Goal: Answer question/provide support

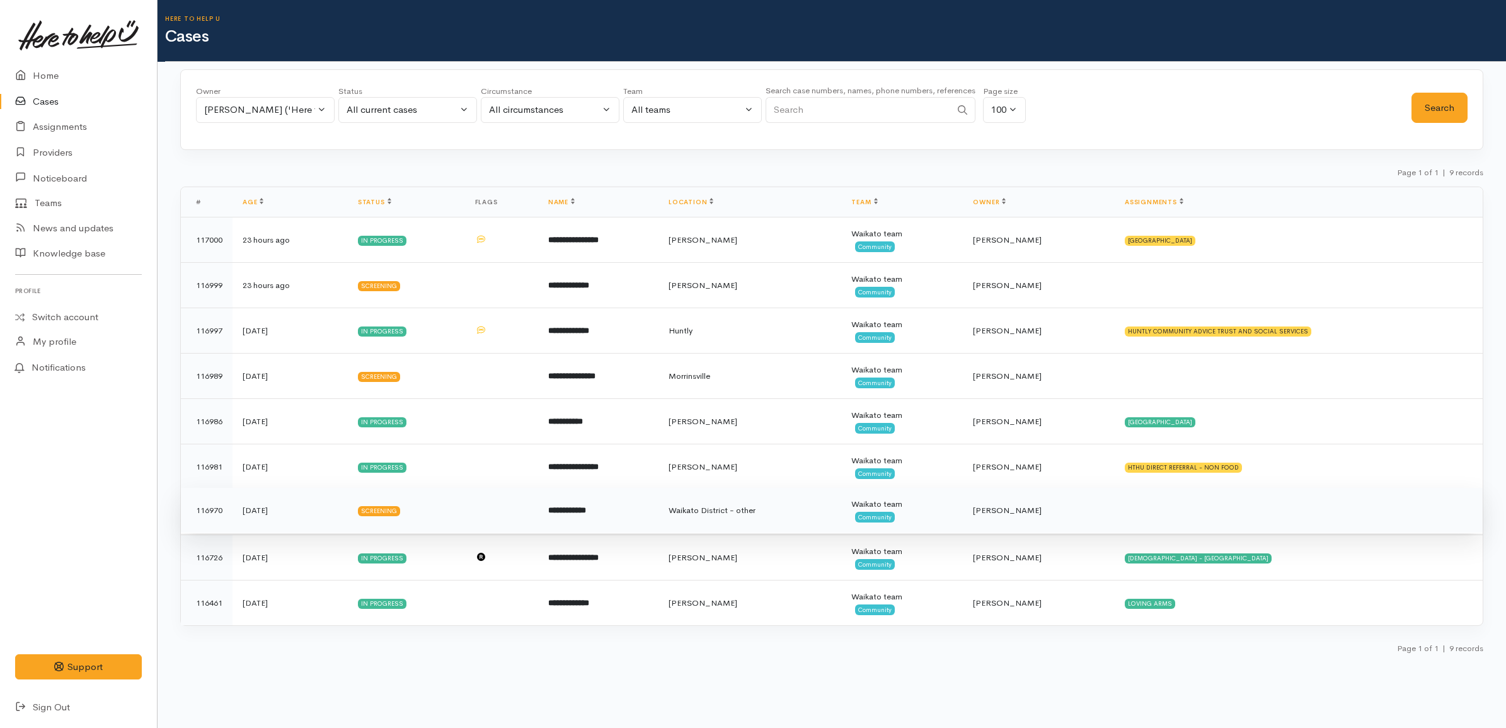
click at [746, 512] on span "Waikato District - other" at bounding box center [712, 510] width 87 height 11
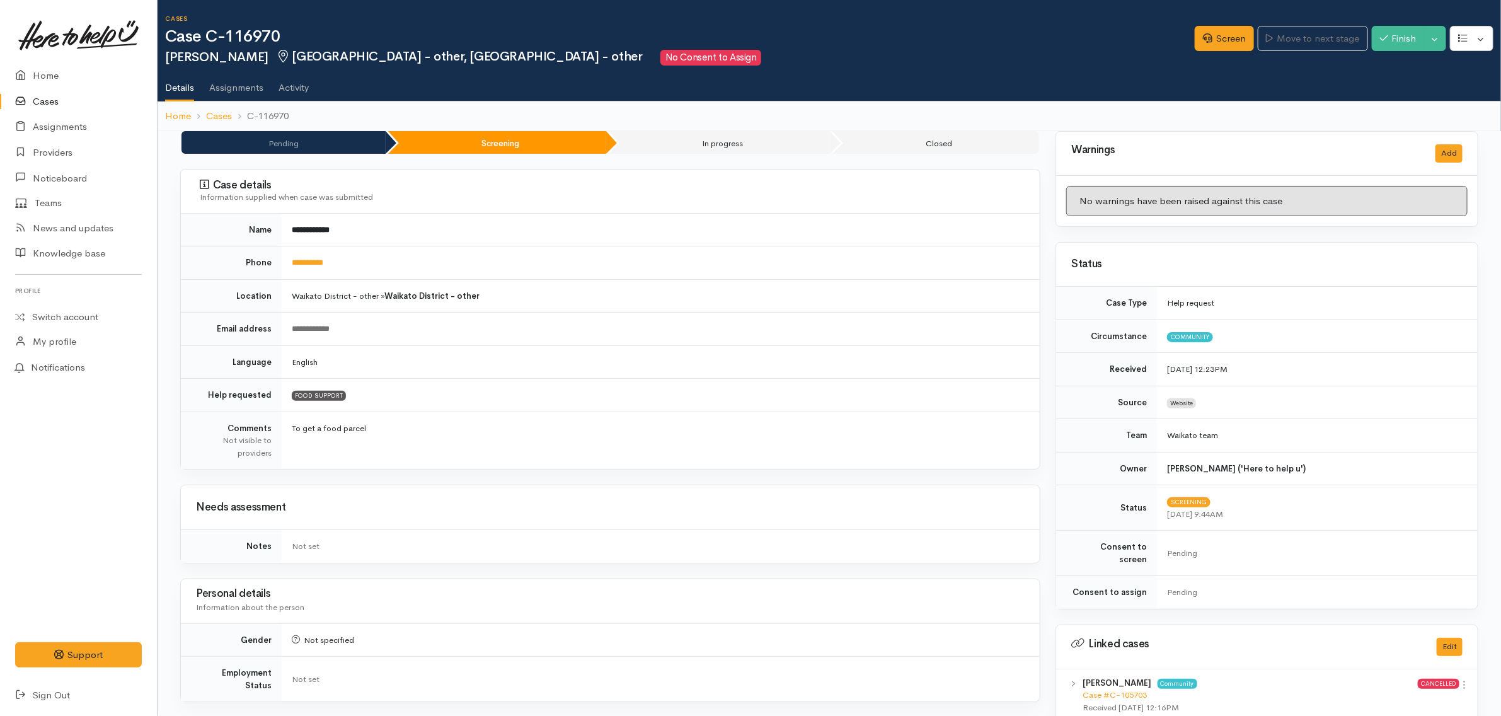
click at [650, 284] on td "Waikato District - other » Waikato District - other" at bounding box center [661, 295] width 758 height 33
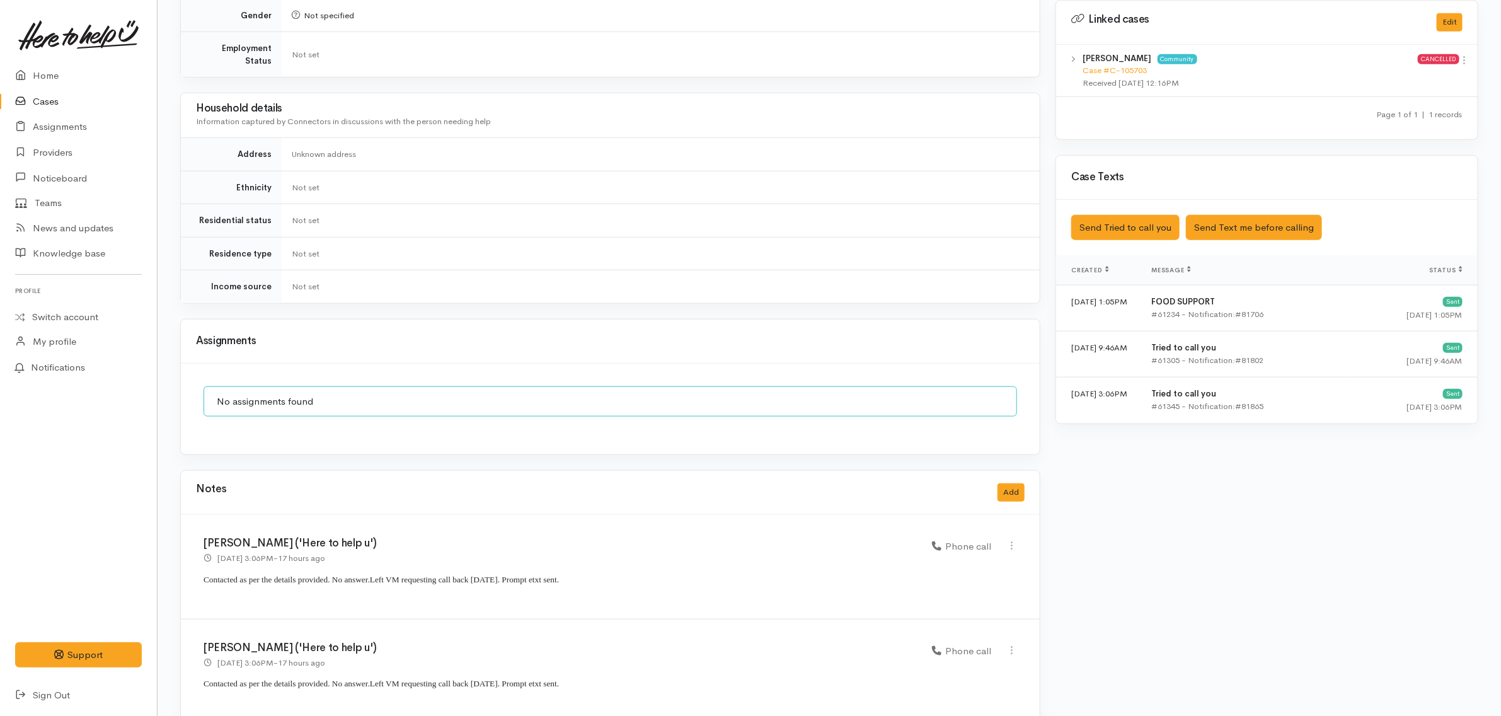
scroll to position [749, 0]
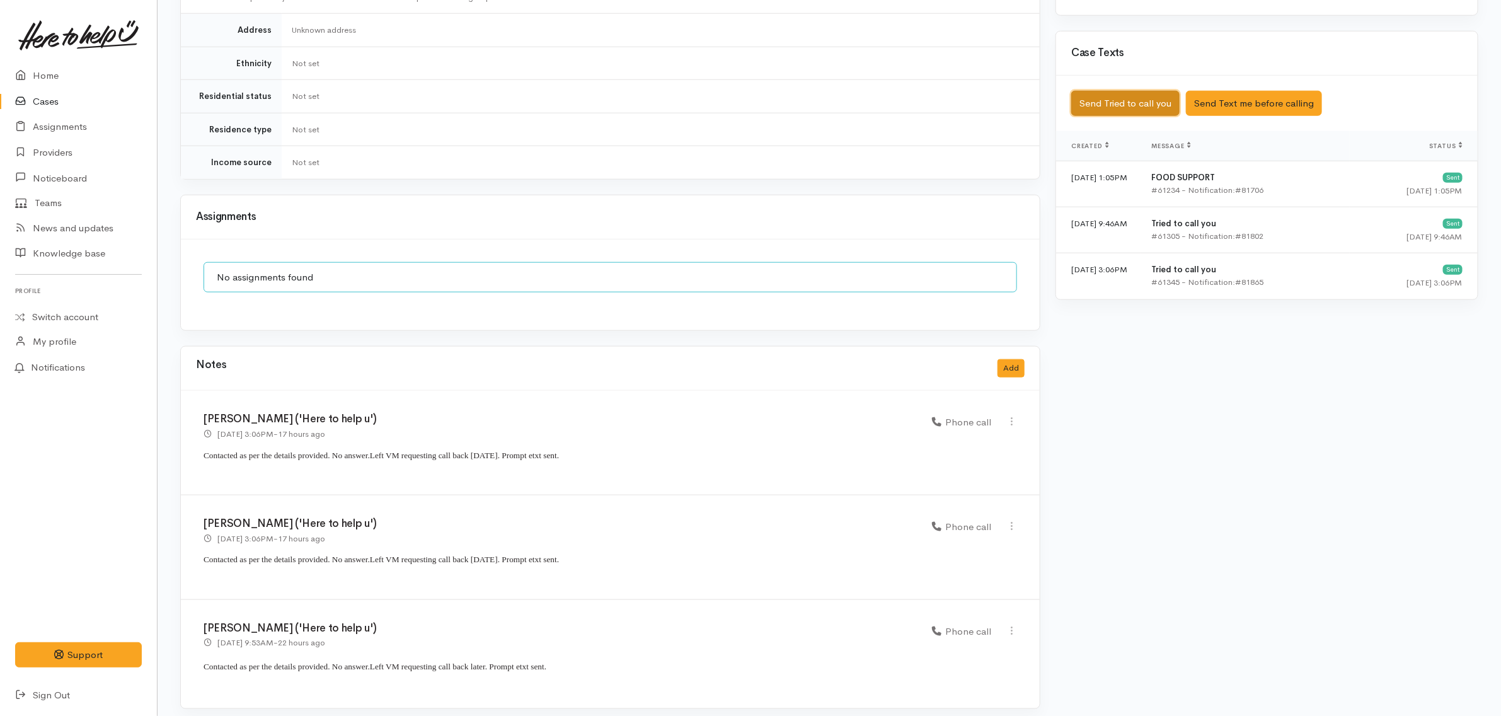
click at [1145, 100] on button "Send Tried to call you" at bounding box center [1125, 104] width 108 height 26
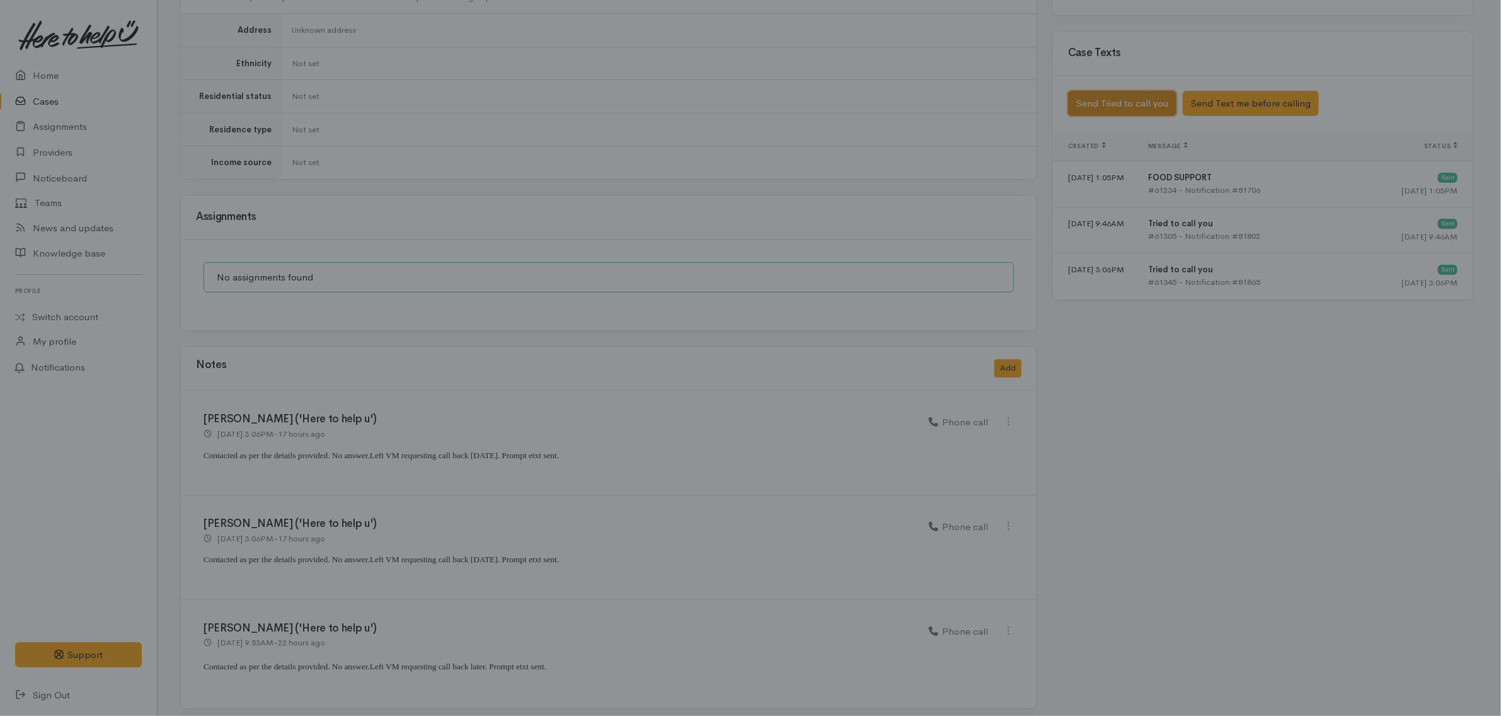
scroll to position [737, 0]
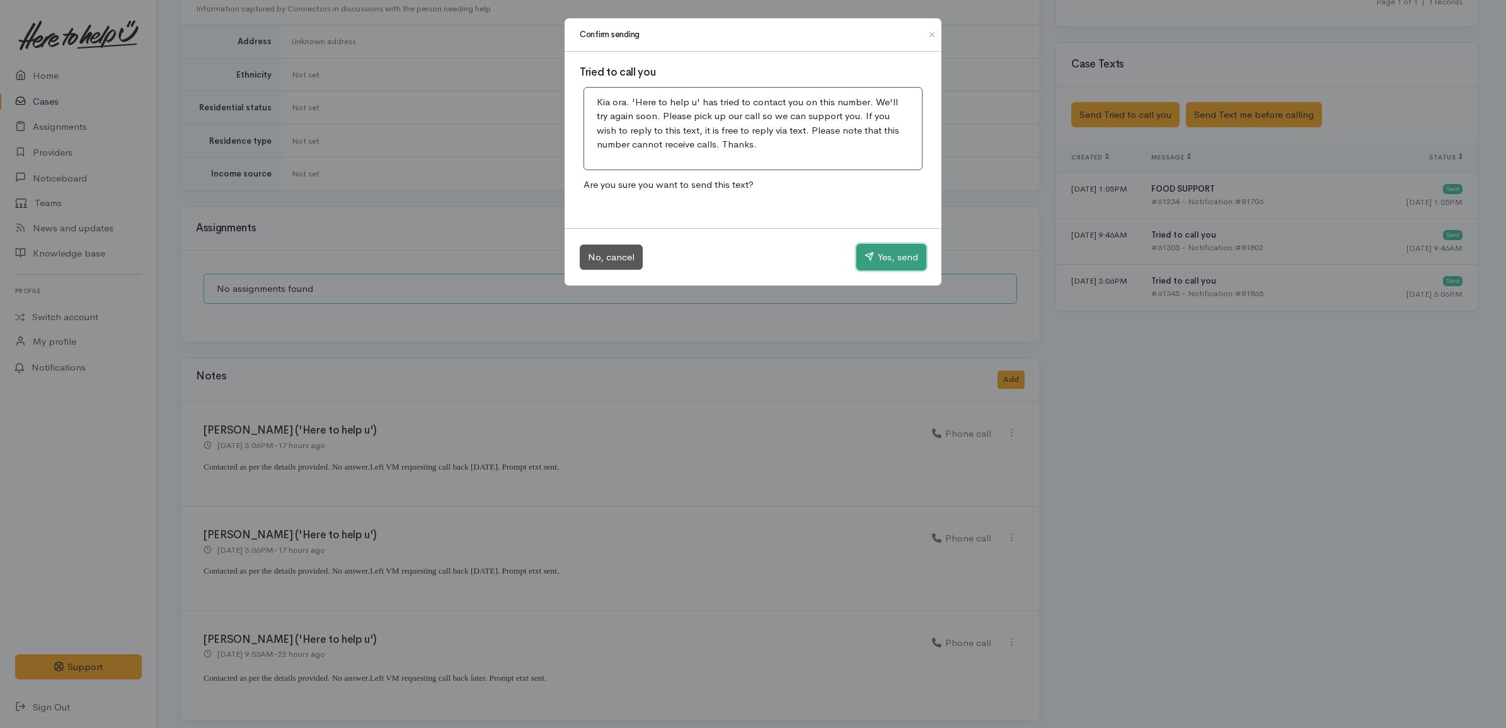
click at [877, 246] on button "Yes, send" at bounding box center [892, 257] width 70 height 26
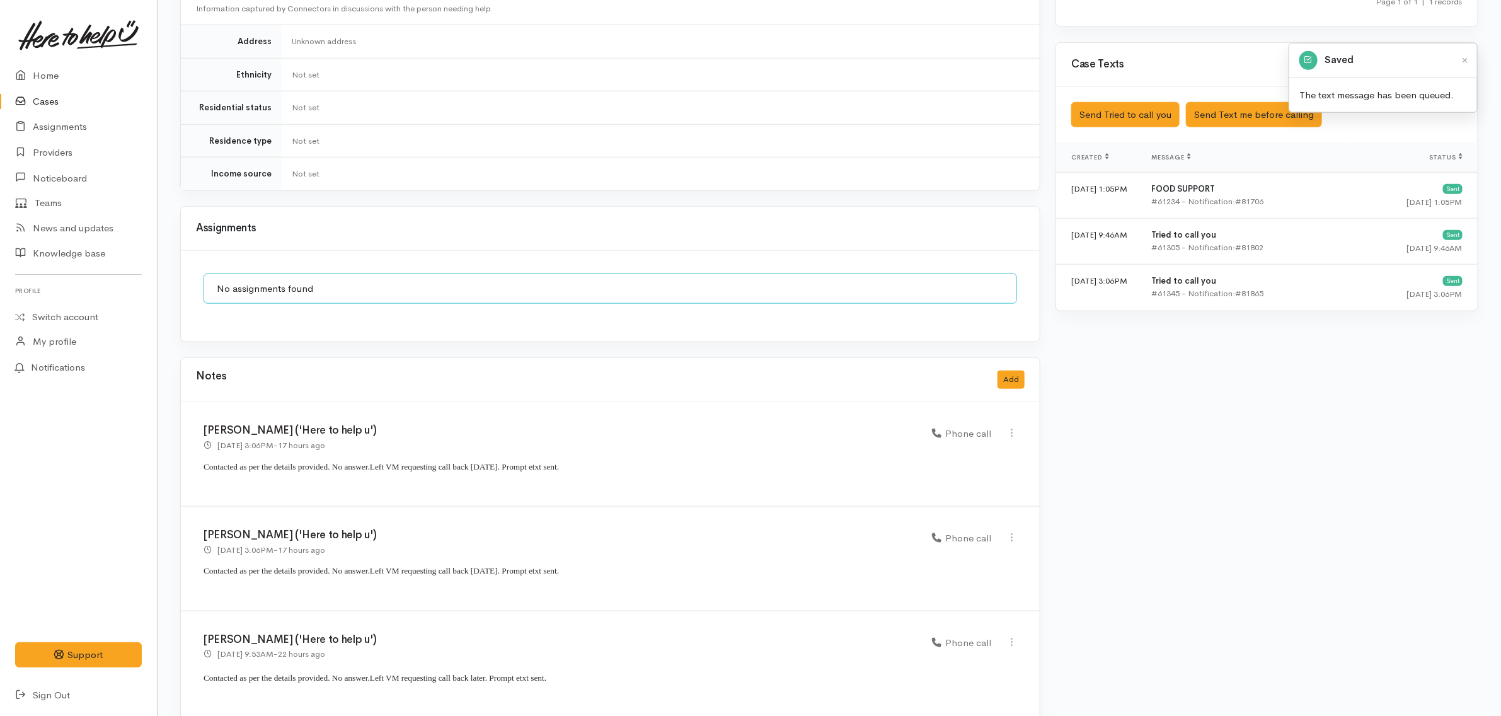
click at [449, 583] on div "Katarina Daly ('Here to help u') 27 Aug 2025 3:06PM - 17 hours ago Phone call" at bounding box center [610, 559] width 859 height 105
drag, startPoint x: 564, startPoint y: 672, endPoint x: 181, endPoint y: 674, distance: 383.2
click at [181, 674] on div "Katarina Daly ('Here to help u') 27 Aug 2025 9:53AM - 22 hours ago Phone call" at bounding box center [610, 665] width 859 height 108
copy p "Contacted as per the details provided. No answer. Left VM requesting call back …"
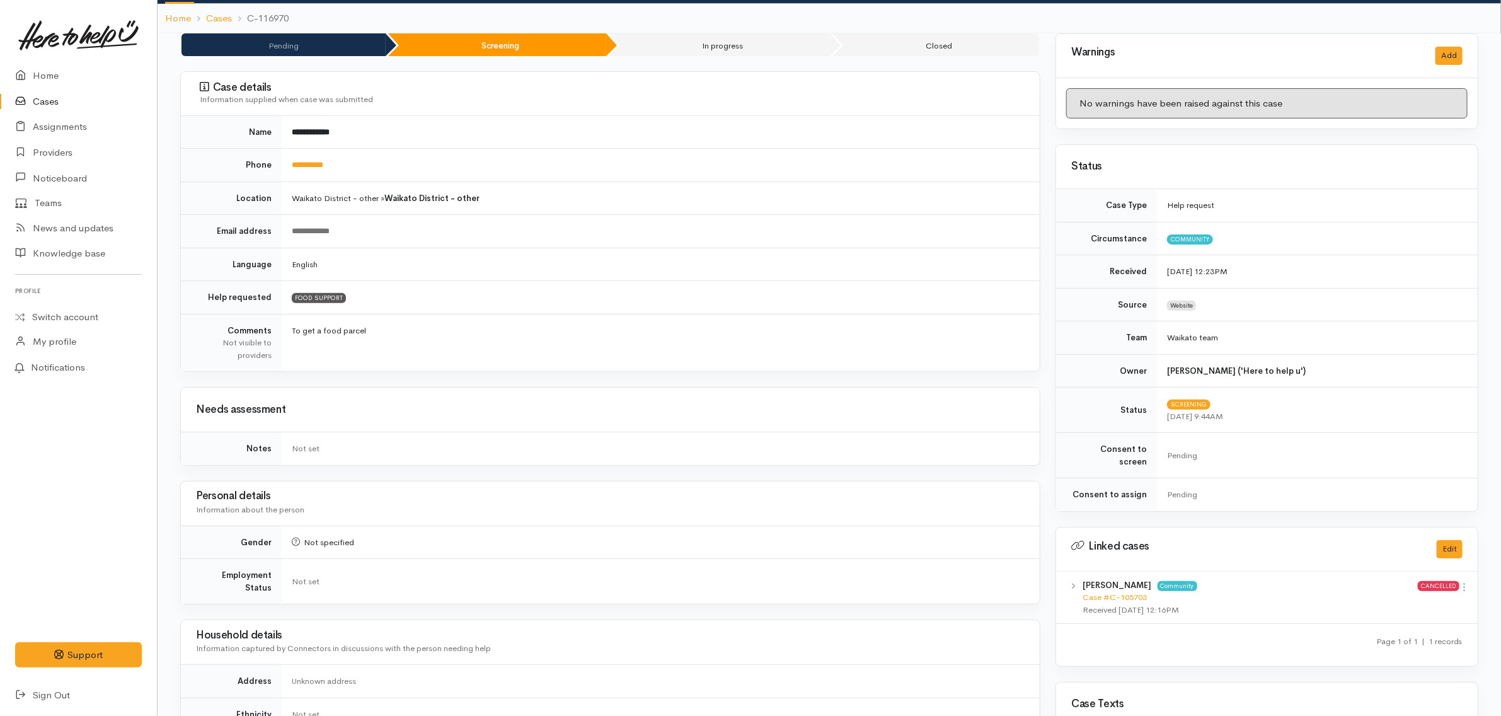
scroll to position [0, 0]
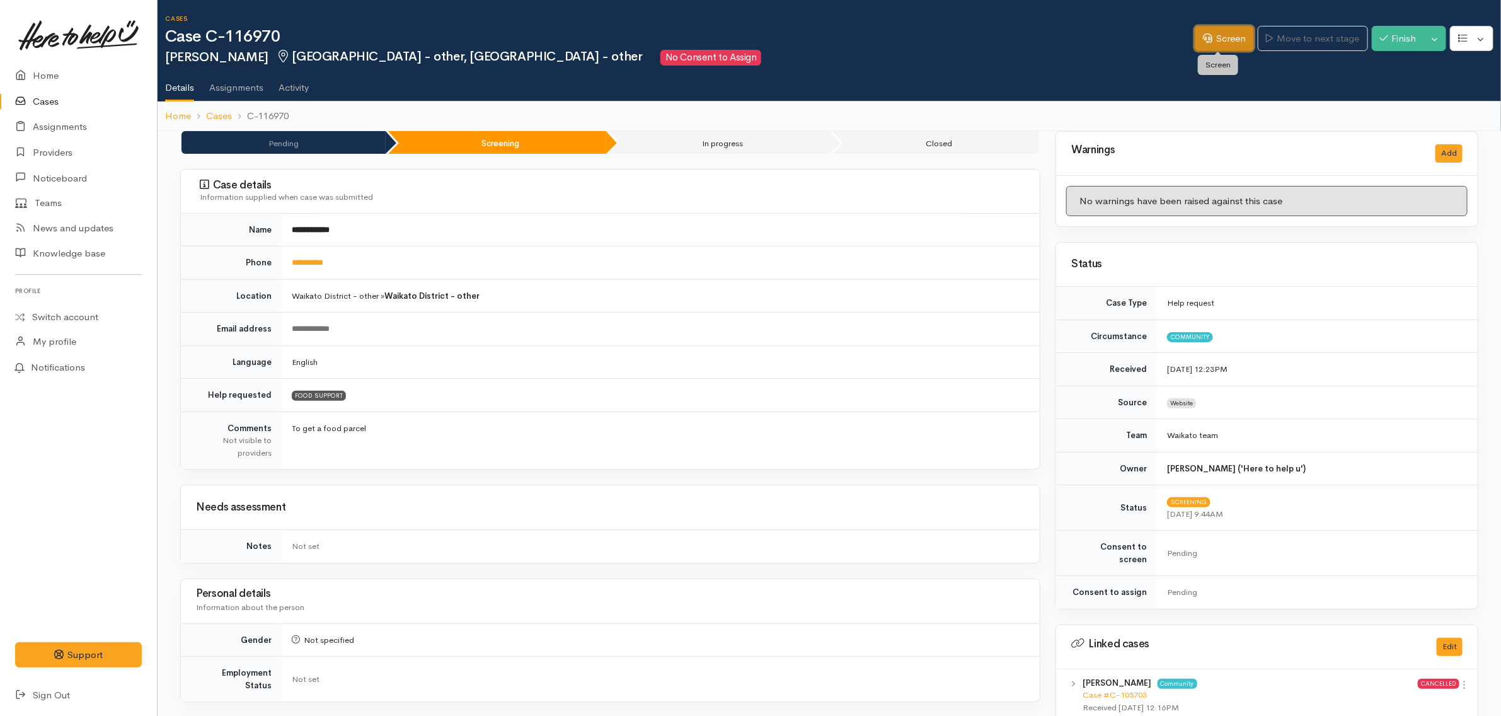
click at [1204, 42] on icon at bounding box center [1207, 37] width 9 height 9
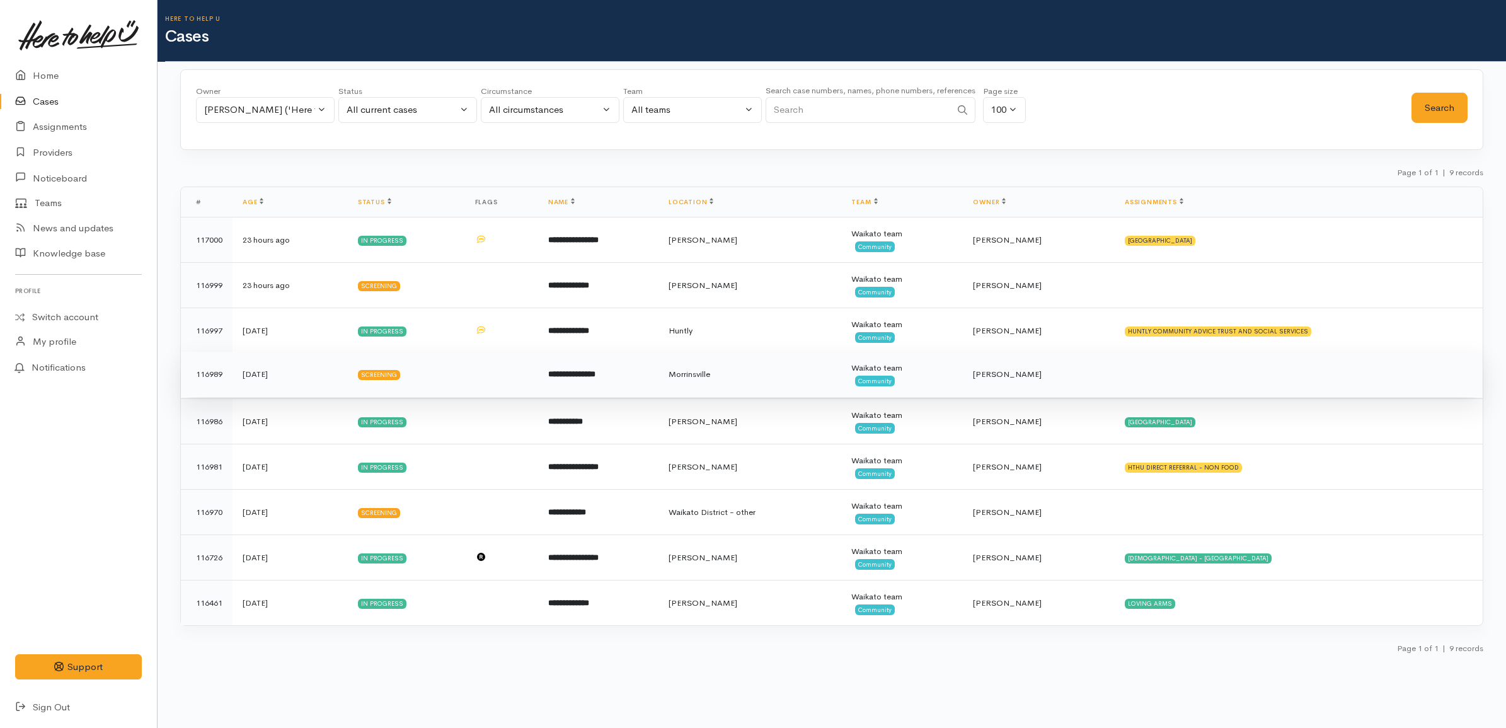
click at [659, 380] on td "**********" at bounding box center [598, 374] width 120 height 45
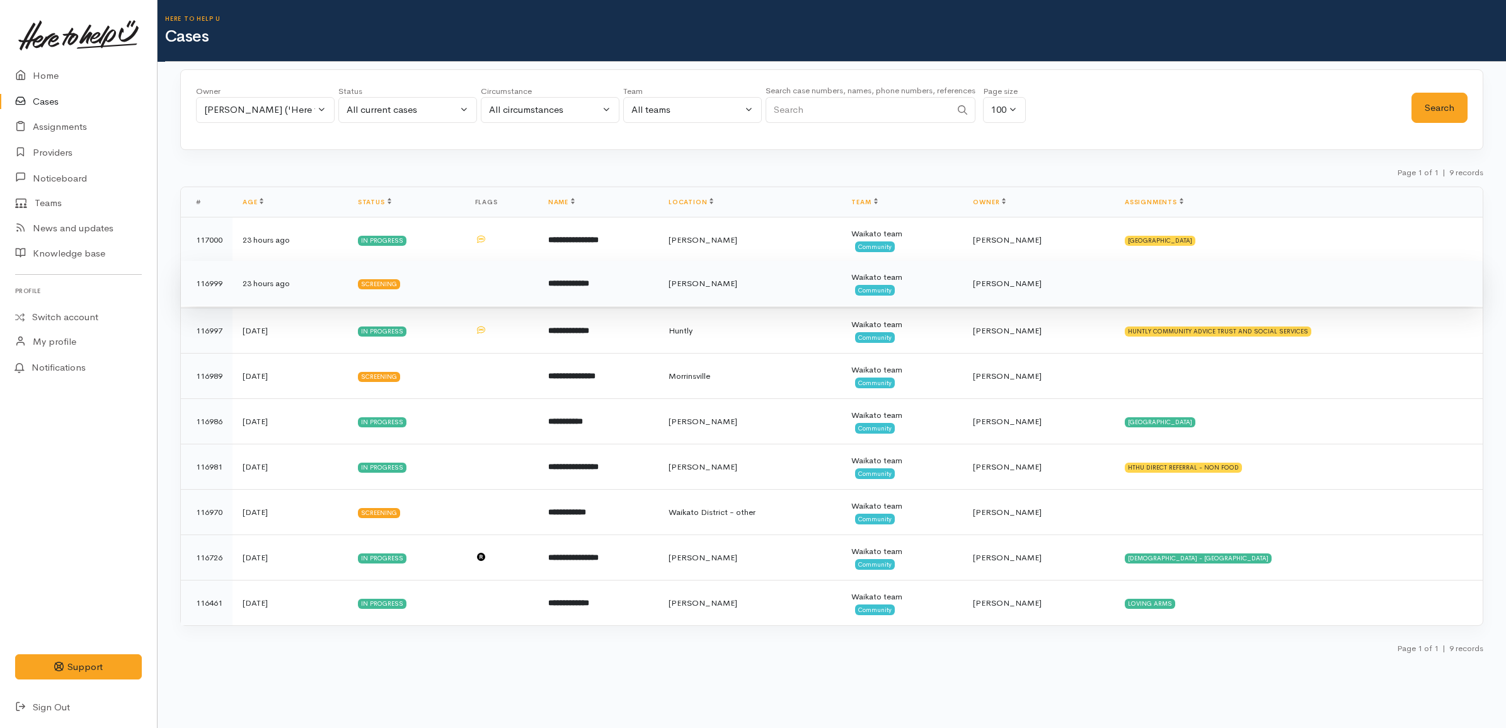
click at [605, 282] on td "**********" at bounding box center [598, 283] width 120 height 45
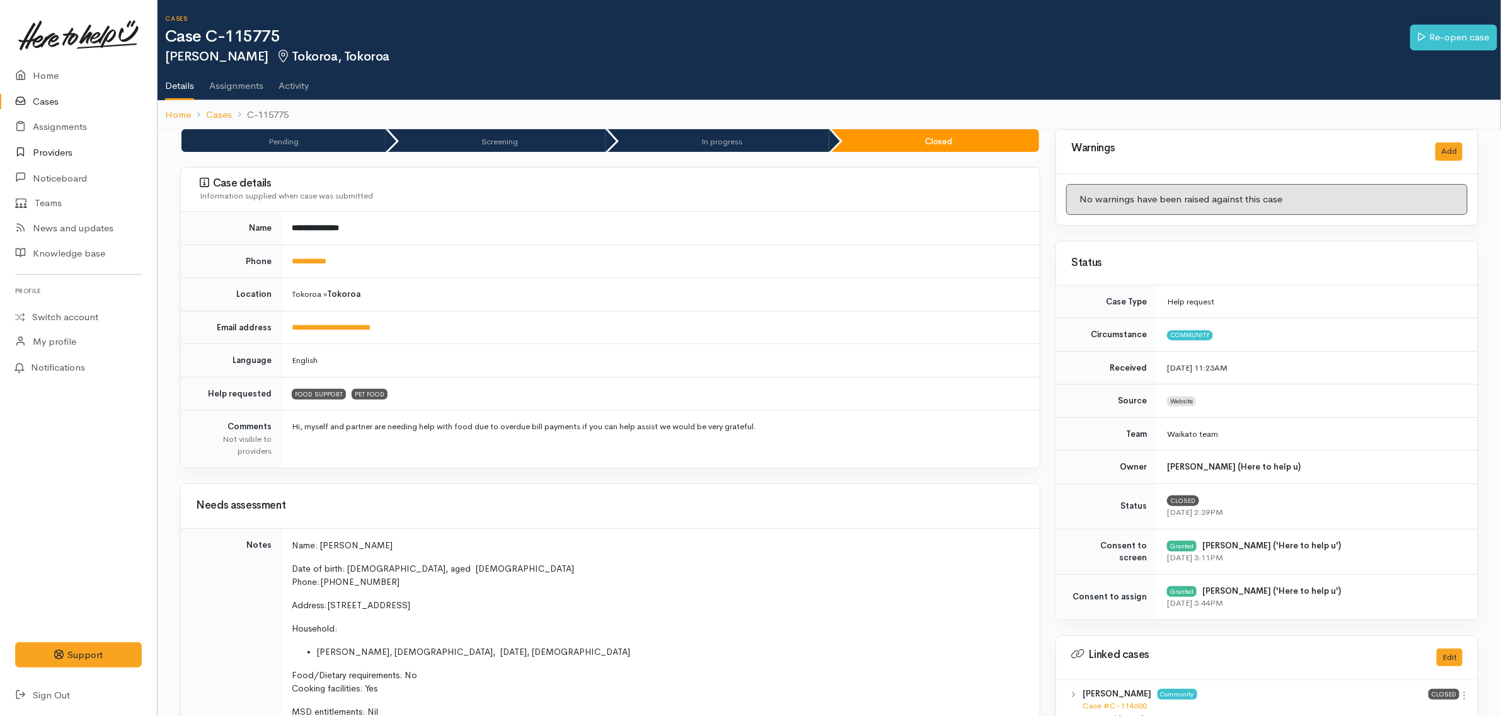
click at [45, 149] on link "Providers" at bounding box center [78, 153] width 157 height 26
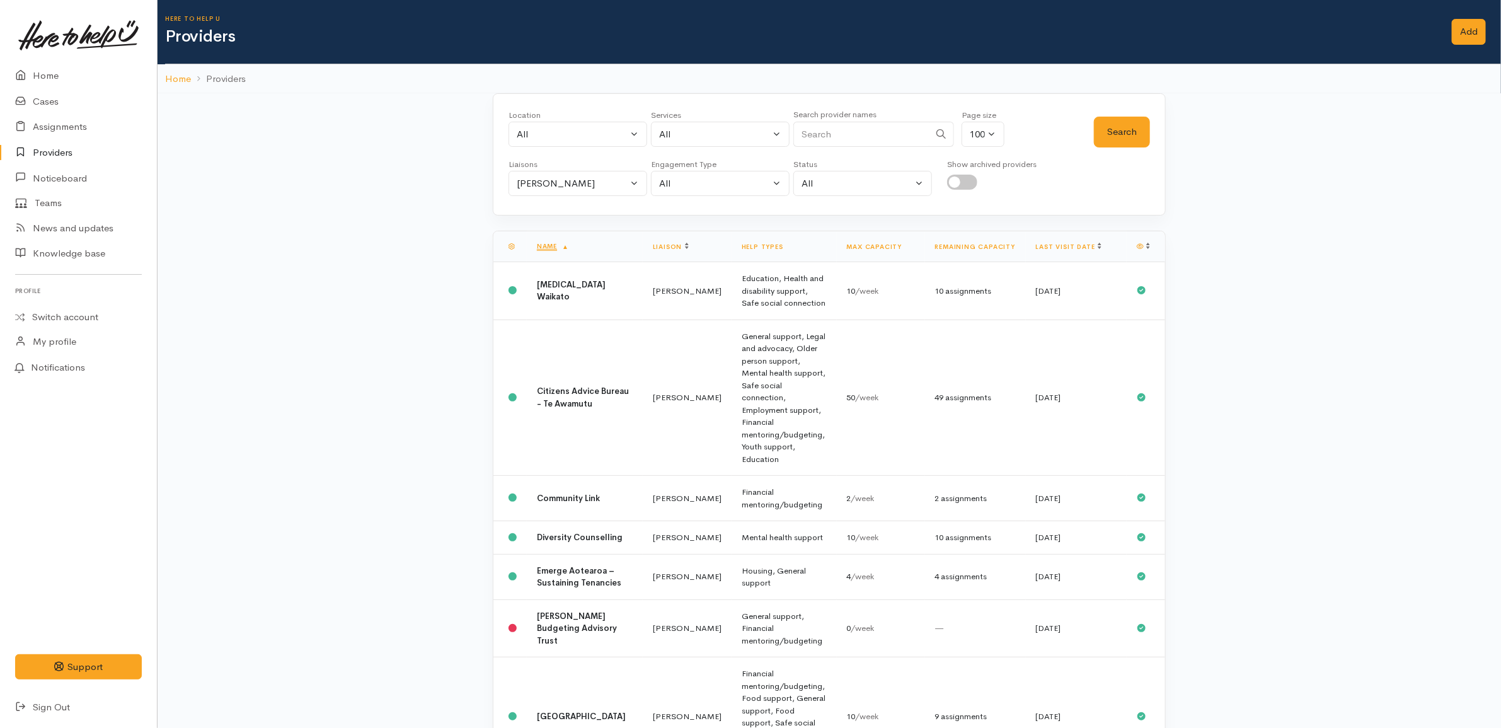
drag, startPoint x: 957, startPoint y: 183, endPoint x: 1024, endPoint y: 177, distance: 67.7
click at [957, 183] on input "checkbox" at bounding box center [962, 182] width 30 height 15
checkbox input "true"
click at [1129, 142] on button "Search" at bounding box center [1122, 132] width 56 height 31
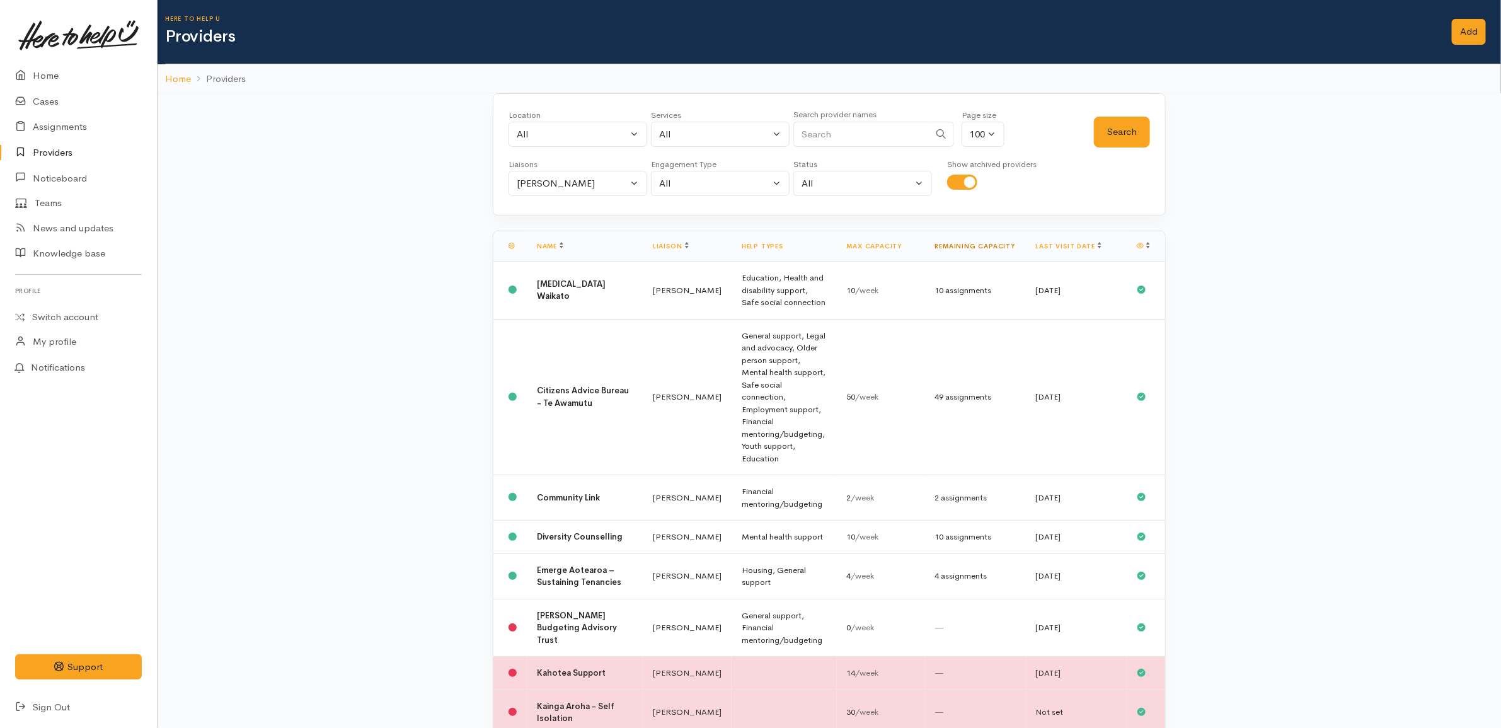
click at [979, 250] on link "Remaining capacity" at bounding box center [975, 246] width 80 height 8
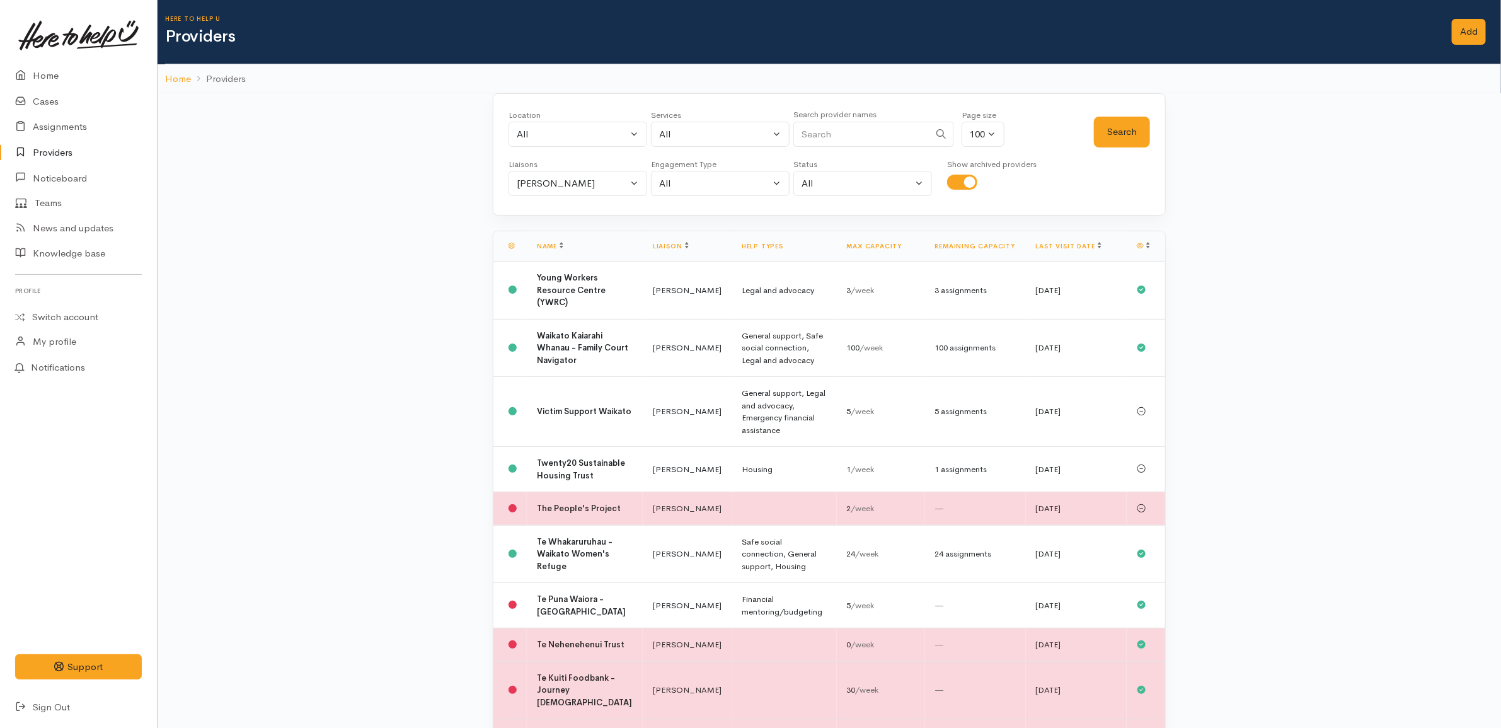
click at [979, 250] on link "Remaining capacity" at bounding box center [975, 246] width 80 height 8
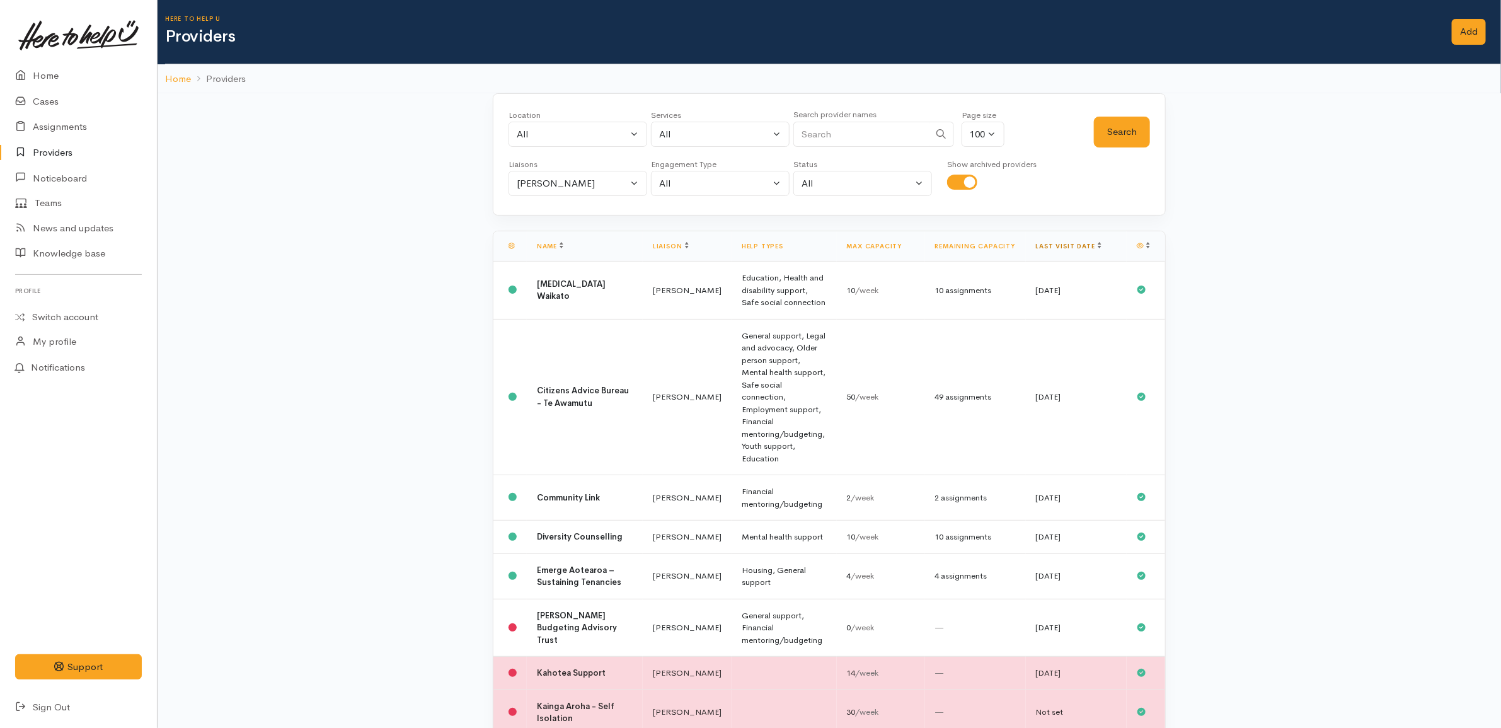
click at [1070, 246] on link "Last visit date" at bounding box center [1069, 246] width 66 height 8
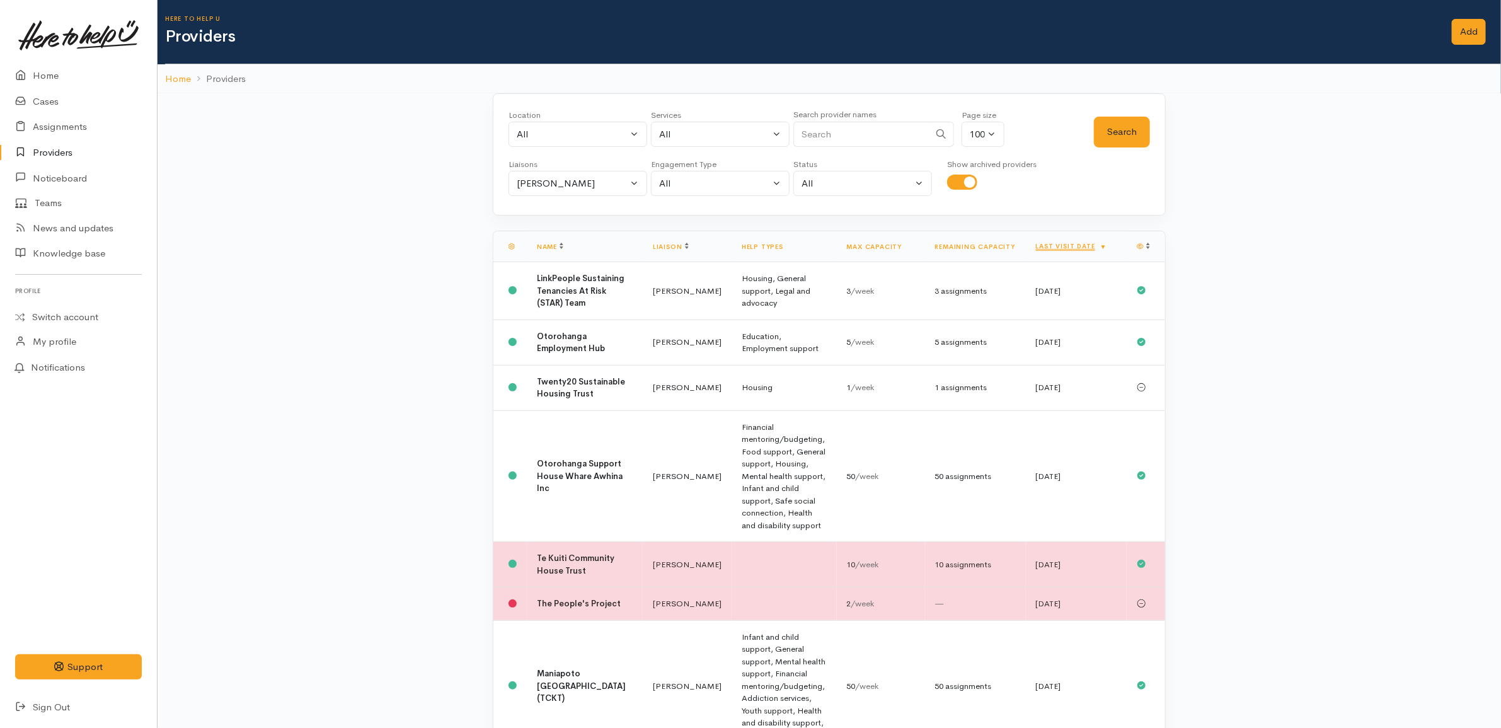
click at [1070, 246] on link "Last visit date" at bounding box center [1071, 246] width 71 height 8
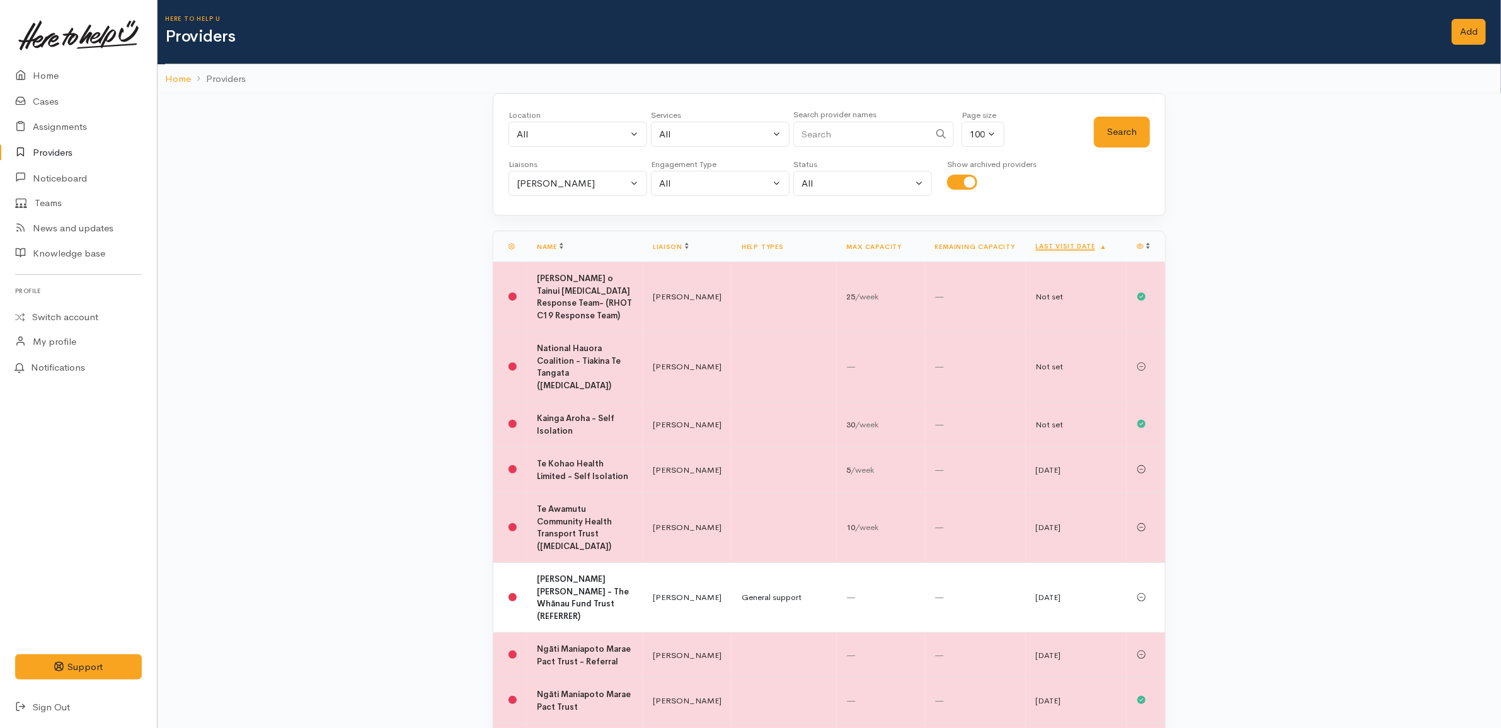
click at [1070, 246] on link "Last visit date" at bounding box center [1071, 246] width 71 height 8
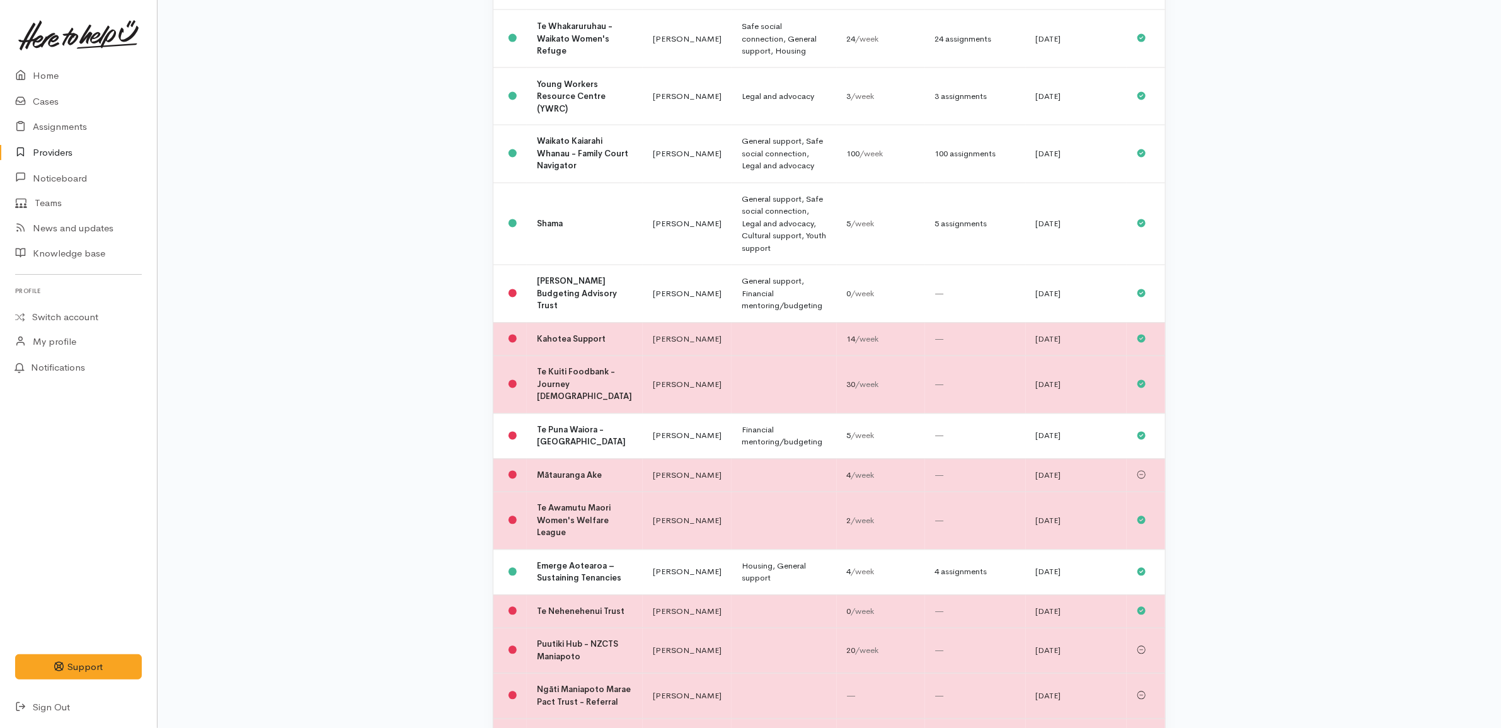
scroll to position [1397, 0]
